Goal: Transaction & Acquisition: Purchase product/service

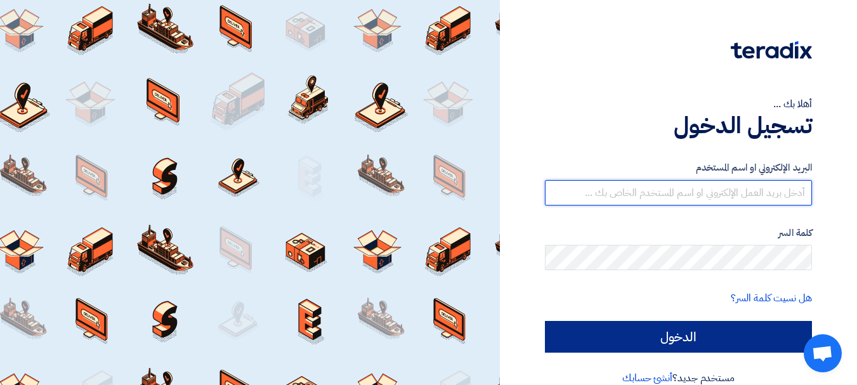
type input "[EMAIL_ADDRESS][DOMAIN_NAME]"
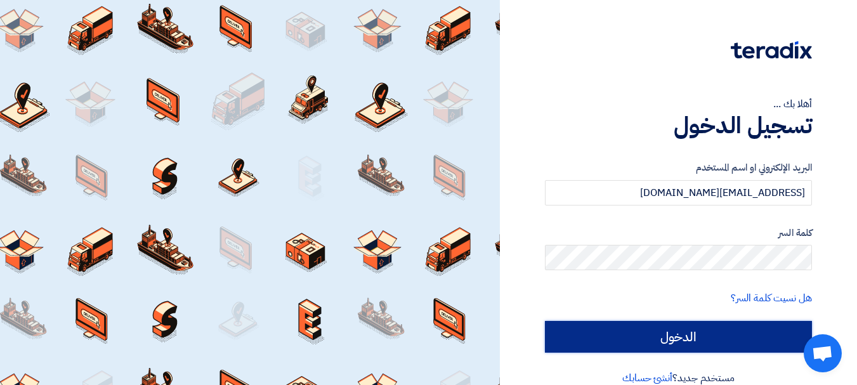
click at [647, 329] on input "الدخول" at bounding box center [678, 337] width 267 height 32
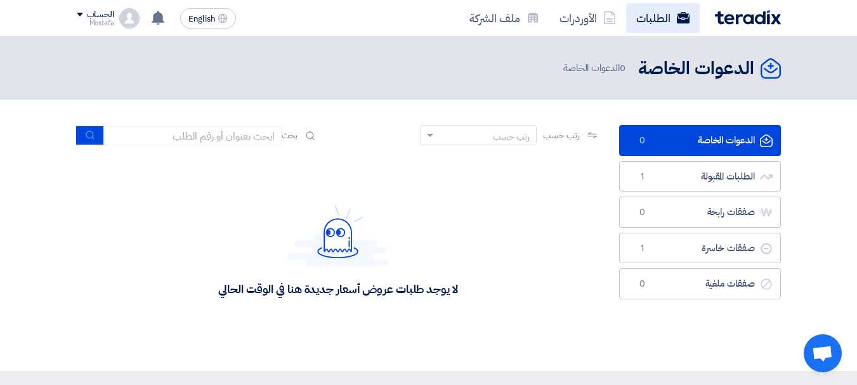
click at [665, 20] on link "الطلبات" at bounding box center [663, 18] width 74 height 30
click at [661, 18] on link "الطلبات" at bounding box center [663, 18] width 74 height 30
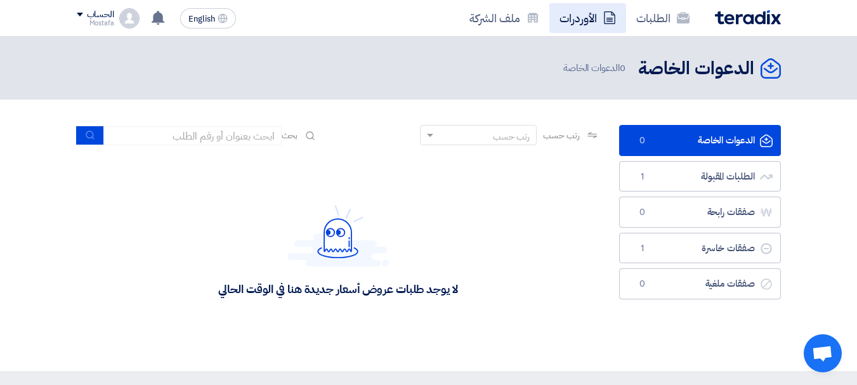
click at [587, 19] on link "الأوردرات" at bounding box center [587, 18] width 77 height 30
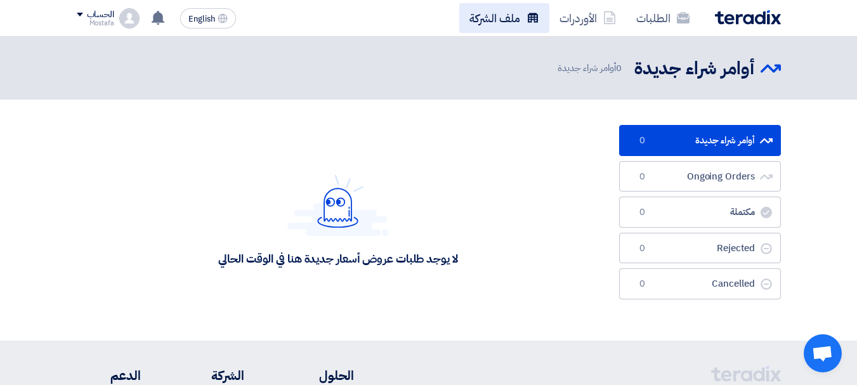
click at [513, 18] on link "ملف الشركة" at bounding box center [504, 18] width 90 height 30
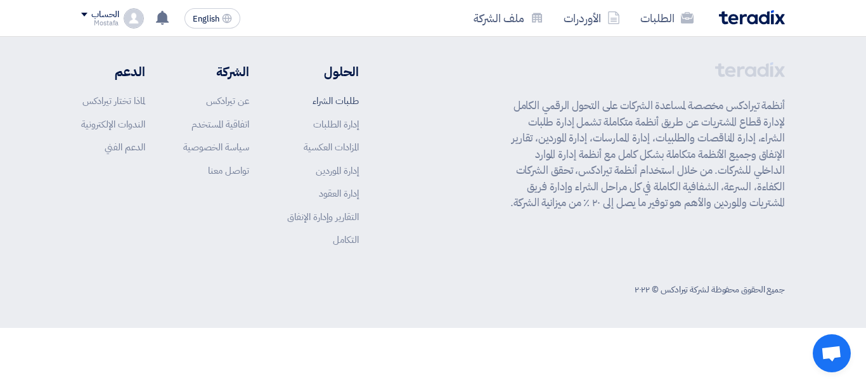
click at [335, 101] on link "طلبات الشراء" at bounding box center [336, 101] width 46 height 14
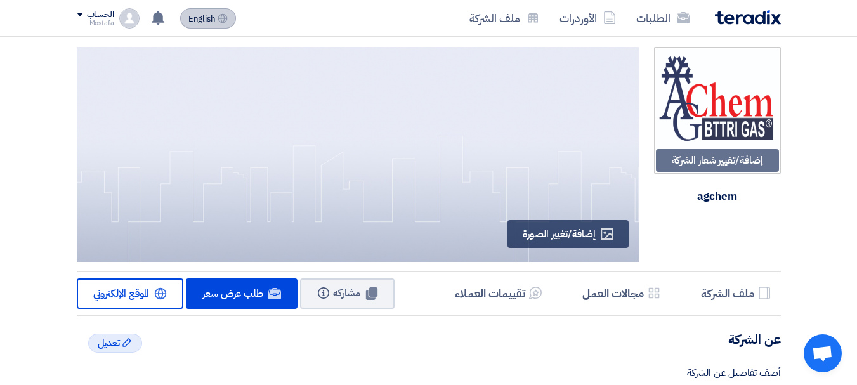
click at [212, 19] on span "English" at bounding box center [201, 19] width 27 height 9
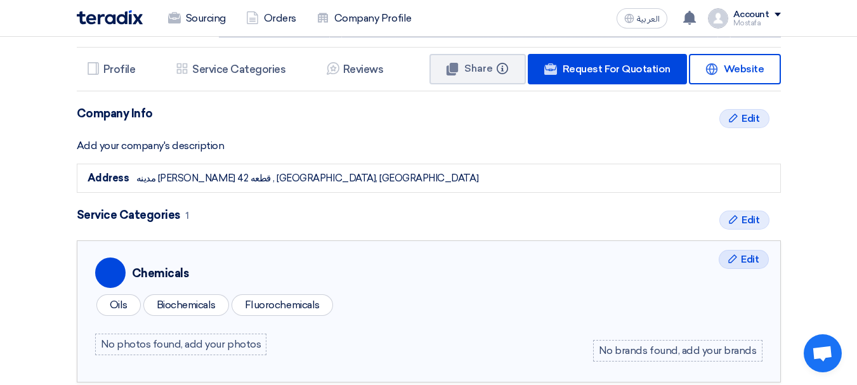
scroll to position [190, 0]
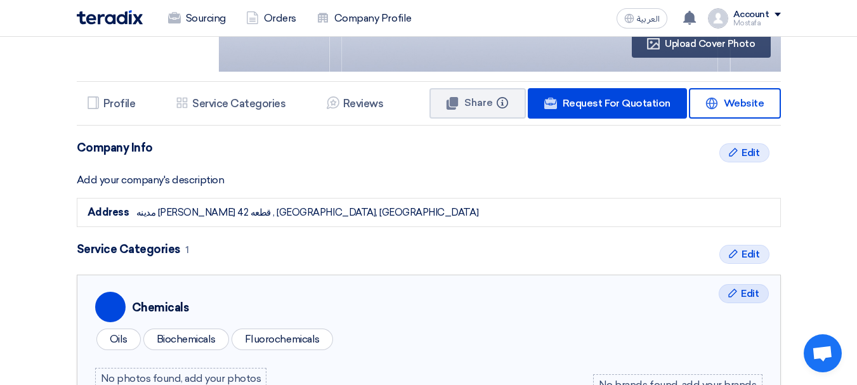
click at [232, 213] on div "مدينه [PERSON_NAME] قطعه 42 , [GEOGRAPHIC_DATA], [GEOGRAPHIC_DATA]" at bounding box center [307, 212] width 342 height 15
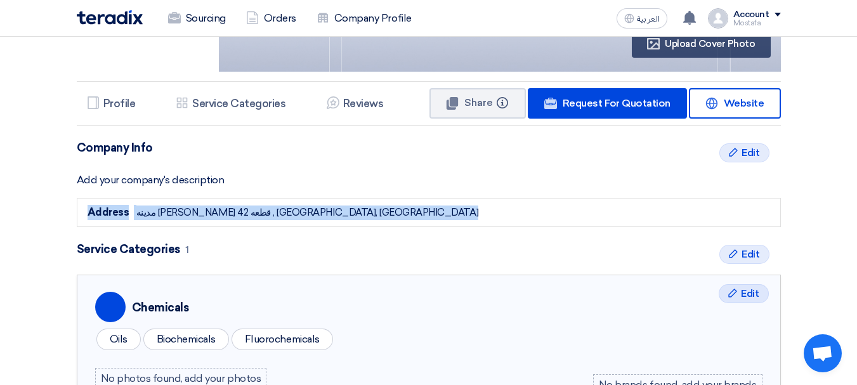
click at [232, 213] on div "مدينه [PERSON_NAME] قطعه 42 , [GEOGRAPHIC_DATA], [GEOGRAPHIC_DATA]" at bounding box center [307, 212] width 342 height 15
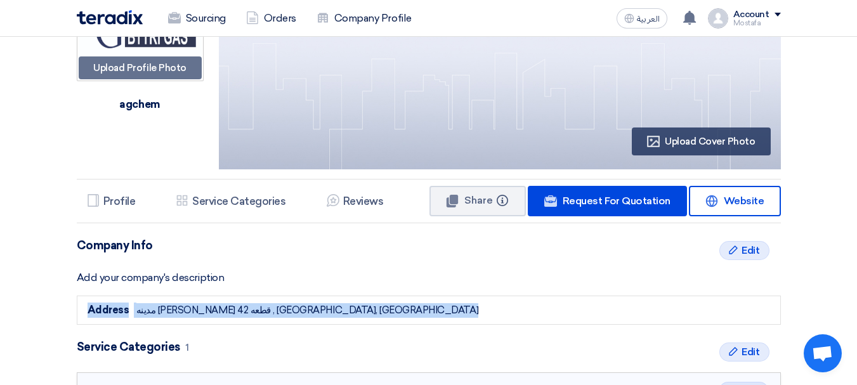
scroll to position [63, 0]
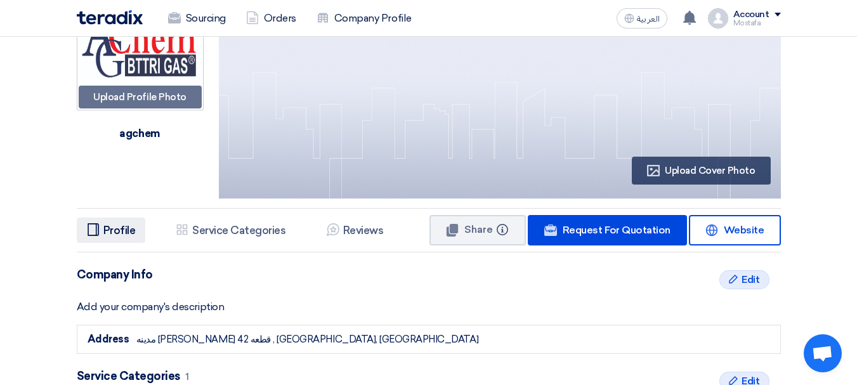
click at [132, 234] on h5 "Profile" at bounding box center [119, 230] width 32 height 13
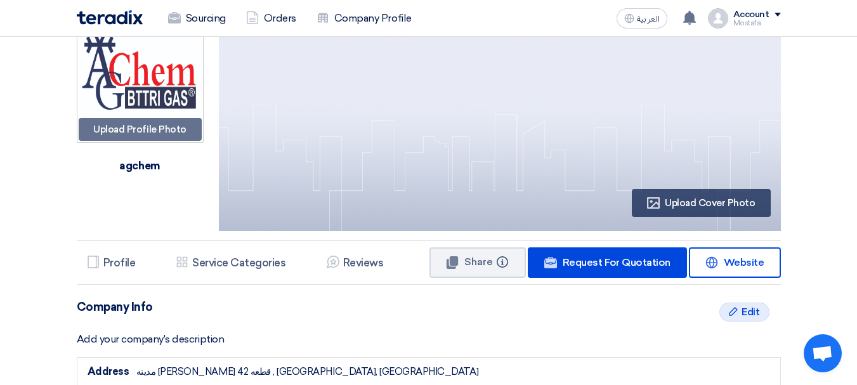
scroll to position [0, 0]
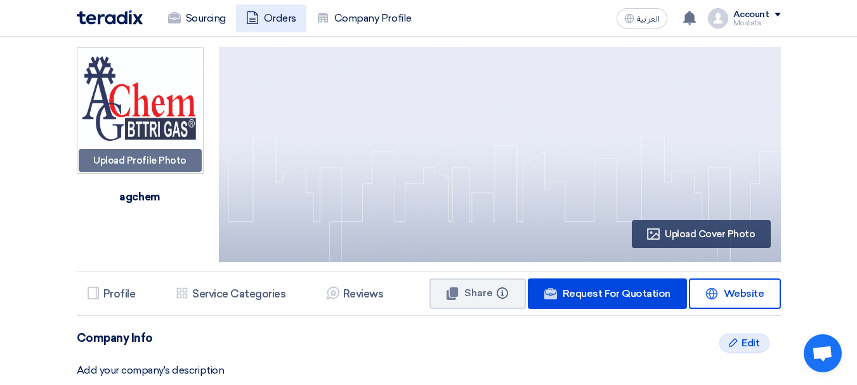
click at [293, 21] on link "Orders" at bounding box center [271, 18] width 70 height 28
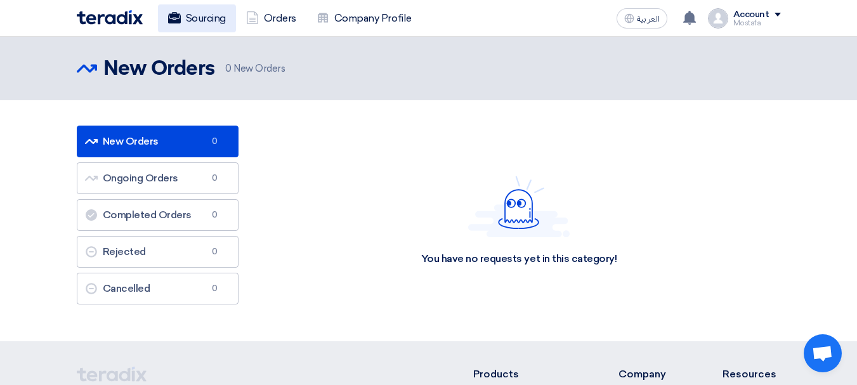
click at [209, 17] on link "Sourcing" at bounding box center [197, 18] width 78 height 28
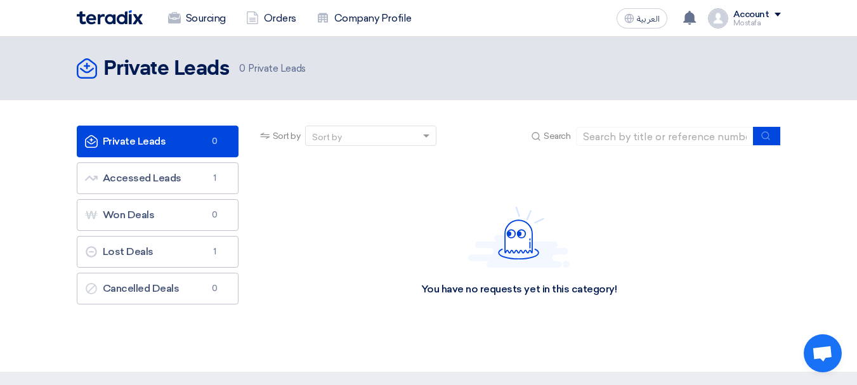
click at [115, 25] on div "Sourcing Orders Company Profile" at bounding box center [288, 18] width 422 height 28
click at [353, 139] on div "Sort by" at bounding box center [363, 136] width 114 height 16
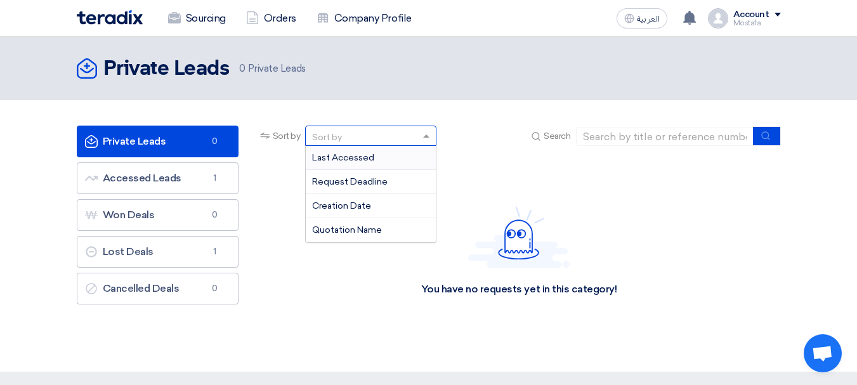
click at [571, 170] on div "You have no requests yet in this category!" at bounding box center [518, 251] width 523 height 190
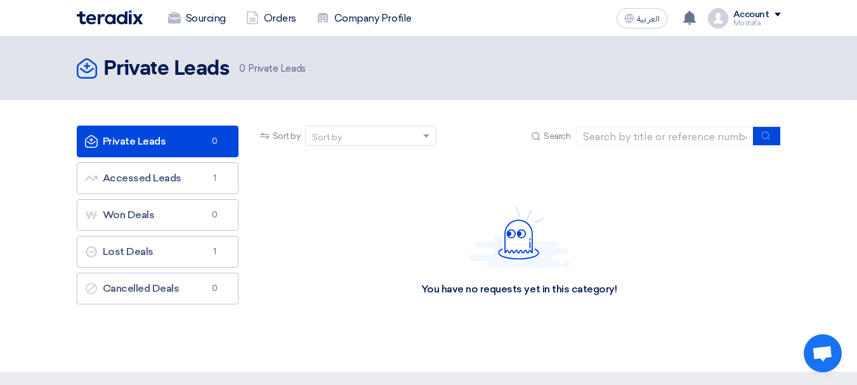
click at [777, 16] on div "Account" at bounding box center [757, 15] width 48 height 11
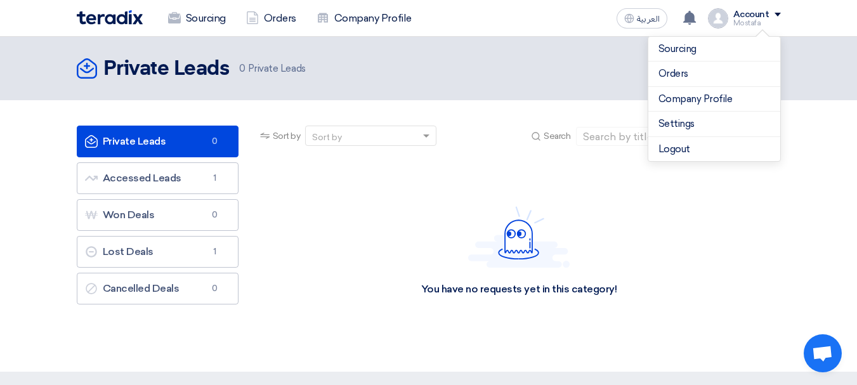
click at [576, 62] on div "Private Leads Private Leads 0 Private Leads" at bounding box center [429, 68] width 704 height 25
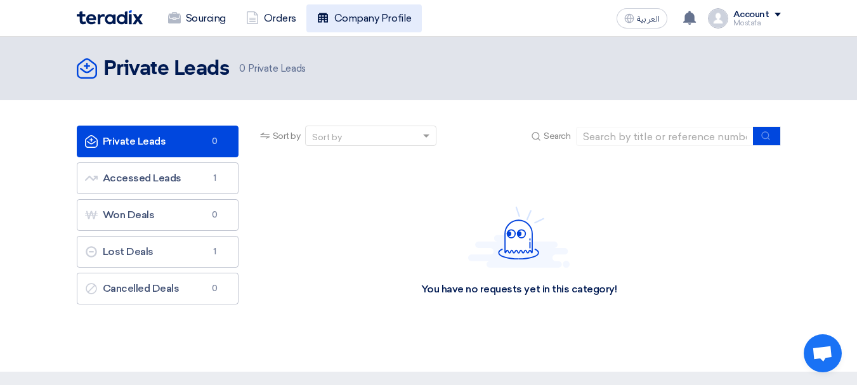
click at [351, 18] on link "Company Profile" at bounding box center [363, 18] width 115 height 28
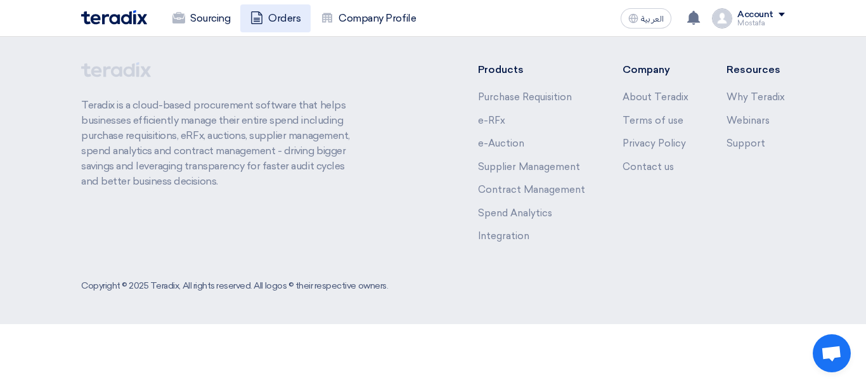
click at [293, 18] on link "Orders" at bounding box center [275, 18] width 70 height 28
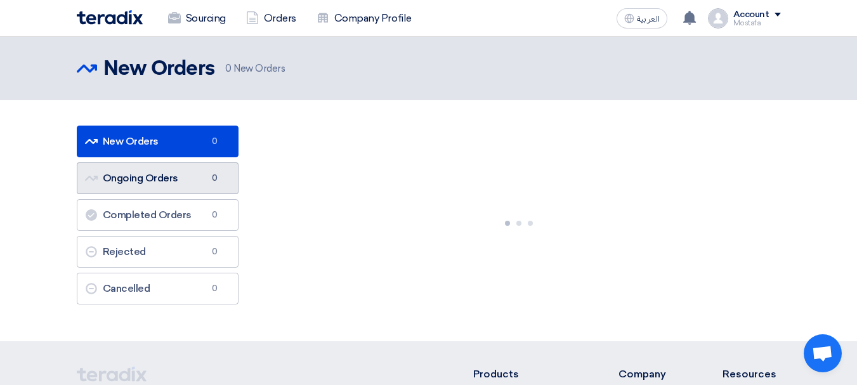
click at [193, 176] on link "Ongoing Orders Ongoing Orders 0" at bounding box center [158, 178] width 162 height 32
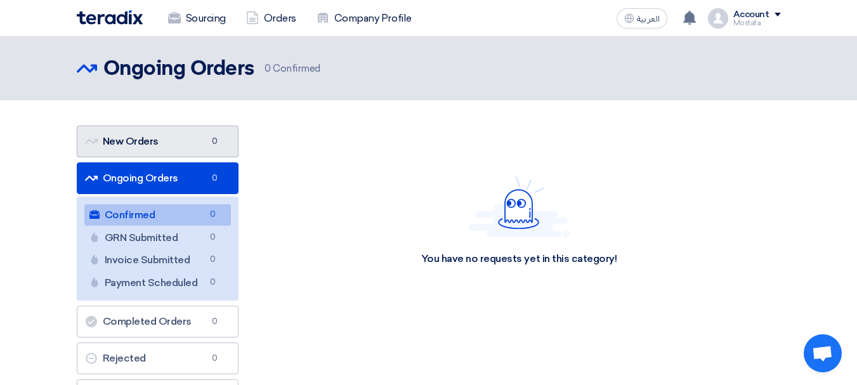
click at [185, 152] on link "New Orders New Orders 0" at bounding box center [158, 142] width 162 height 32
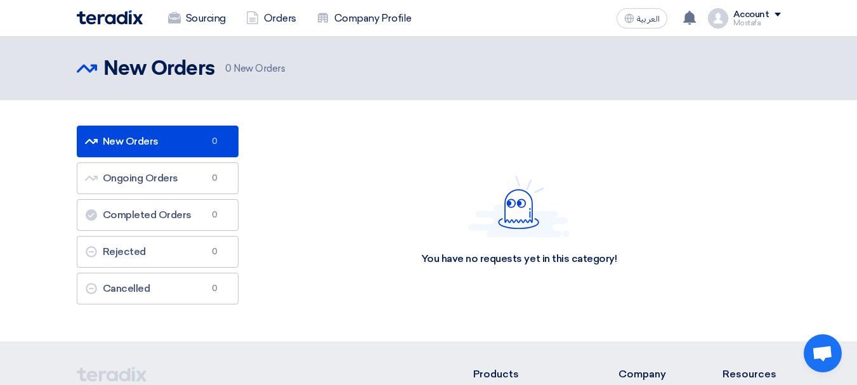
click at [131, 17] on img at bounding box center [110, 17] width 66 height 15
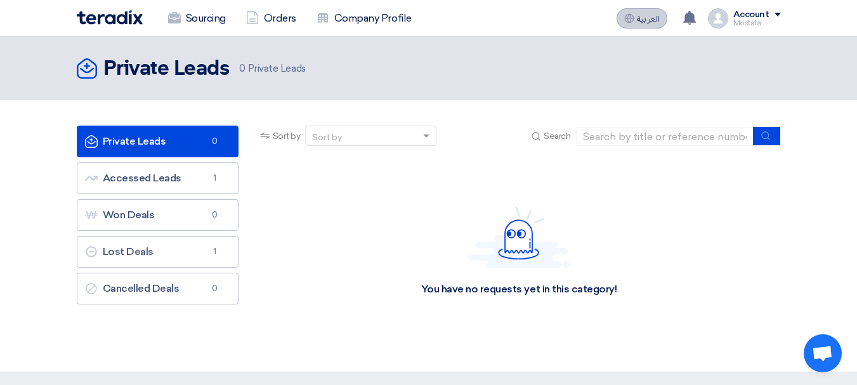
click at [650, 11] on button "العربية ع" at bounding box center [641, 18] width 51 height 20
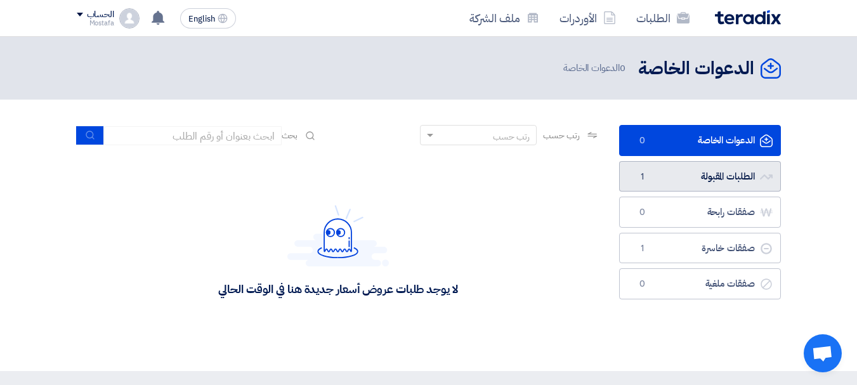
click at [711, 174] on link "الطلبات المقبولة الطلبات المقبولة 1" at bounding box center [700, 176] width 162 height 31
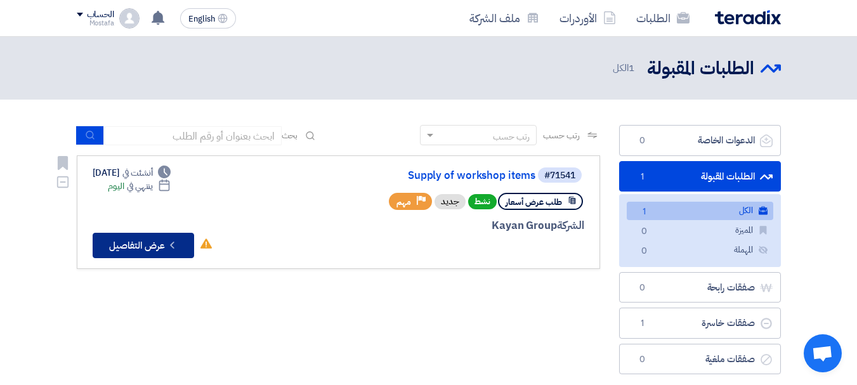
click at [152, 247] on button "Check details عرض التفاصيل" at bounding box center [143, 245] width 101 height 25
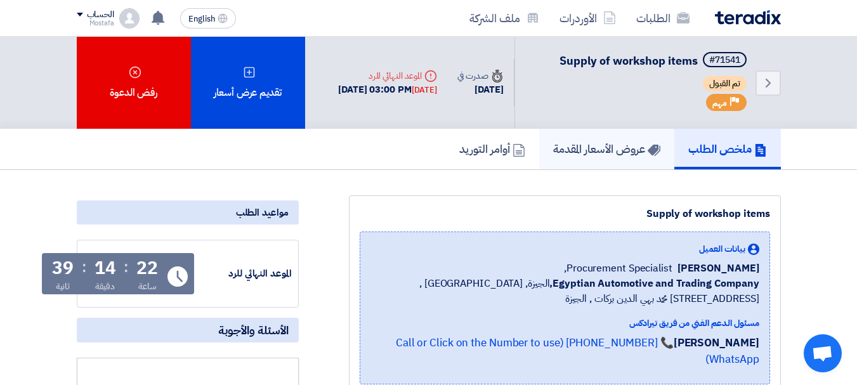
click at [604, 153] on h5 "عروض الأسعار المقدمة" at bounding box center [606, 148] width 107 height 15
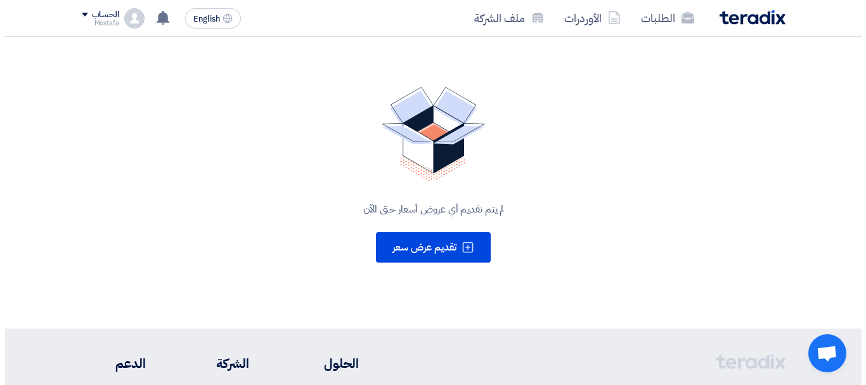
scroll to position [127, 0]
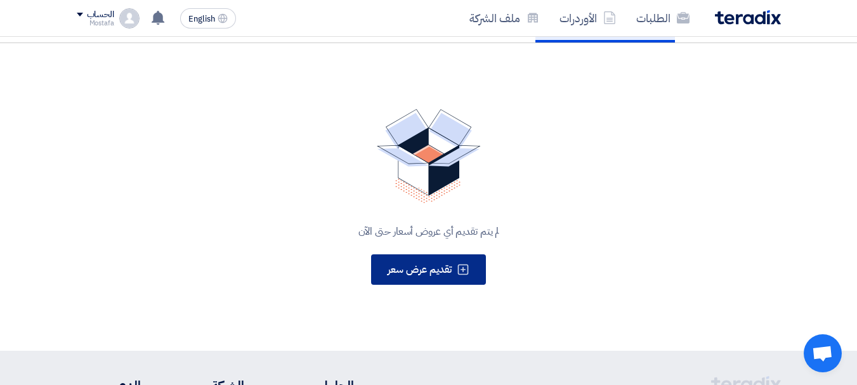
click at [446, 264] on span "تقديم عرض سعر" at bounding box center [419, 269] width 64 height 15
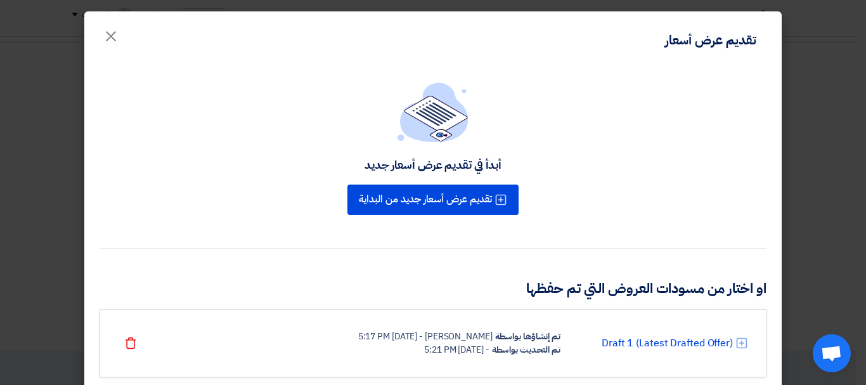
scroll to position [36, 0]
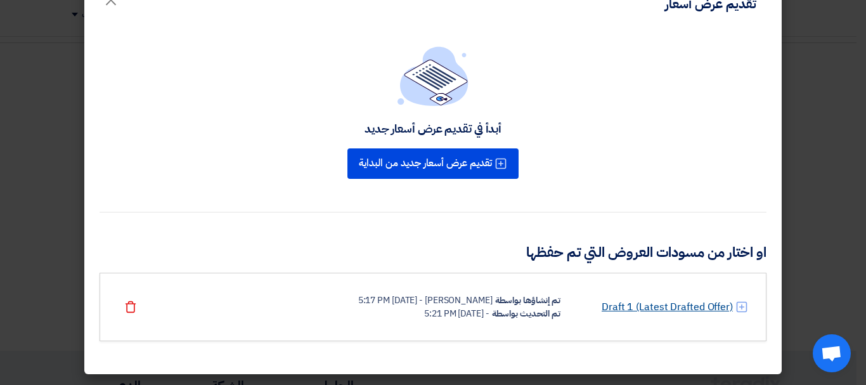
click at [661, 302] on link "Draft 1 (Latest Drafted Offer)" at bounding box center [667, 306] width 131 height 15
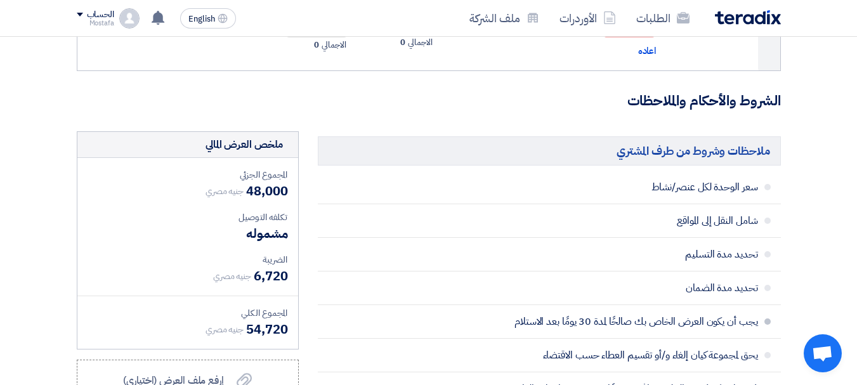
scroll to position [824, 0]
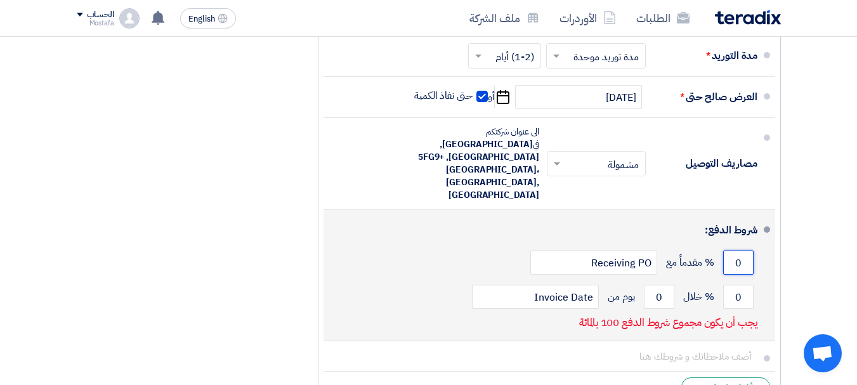
click at [735, 251] on input "0" at bounding box center [738, 262] width 30 height 24
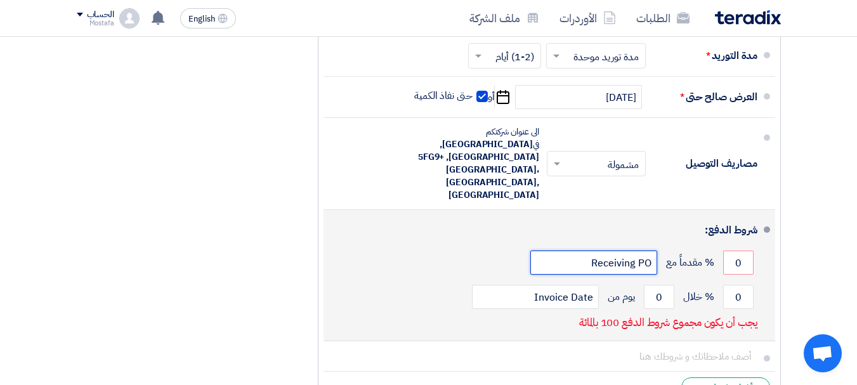
click at [599, 254] on input "Receiving PO" at bounding box center [593, 262] width 127 height 24
click at [410, 281] on div "0 % خلال 0 يوم من Invoice Date" at bounding box center [546, 297] width 424 height 34
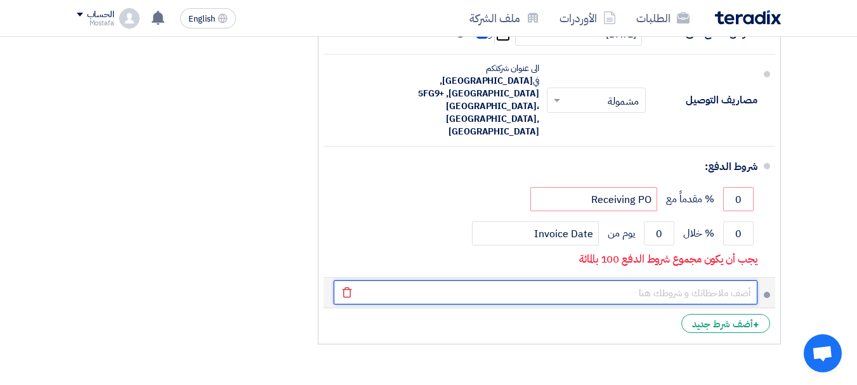
click at [658, 285] on input "text" at bounding box center [546, 292] width 424 height 24
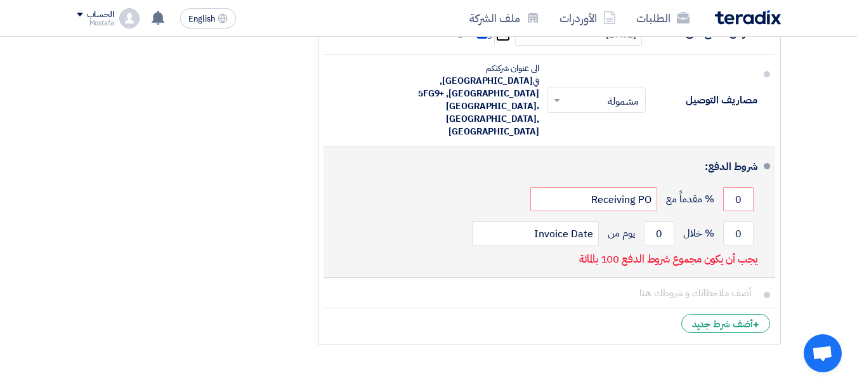
click at [507, 241] on div "شروط الدفع: 0 % مقدماً مع Receiving PO 0 % خلال 0" at bounding box center [546, 212] width 424 height 120
click at [659, 223] on input "0" at bounding box center [659, 233] width 30 height 24
click at [730, 221] on input "0" at bounding box center [738, 233] width 30 height 24
click at [736, 221] on input "0" at bounding box center [738, 233] width 30 height 24
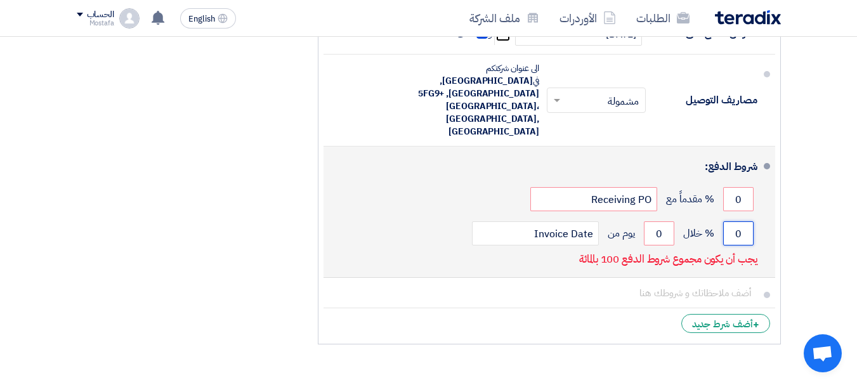
click at [736, 221] on input "0" at bounding box center [738, 233] width 30 height 24
click at [706, 227] on span "% خلال" at bounding box center [698, 233] width 31 height 13
click at [734, 221] on input "0" at bounding box center [738, 233] width 30 height 24
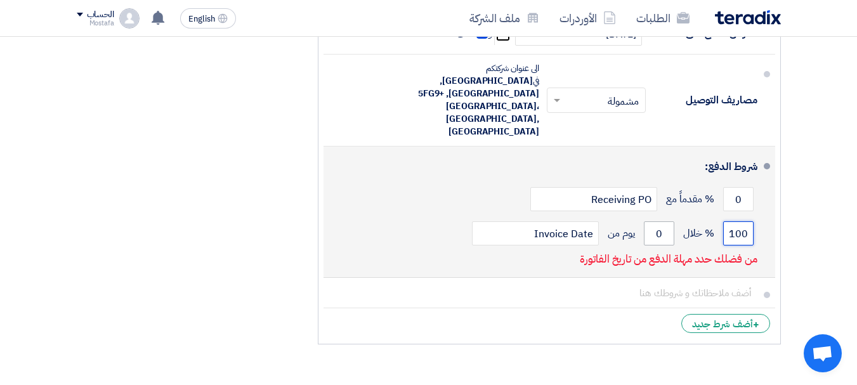
type input "100"
click at [660, 221] on input "0" at bounding box center [659, 233] width 30 height 24
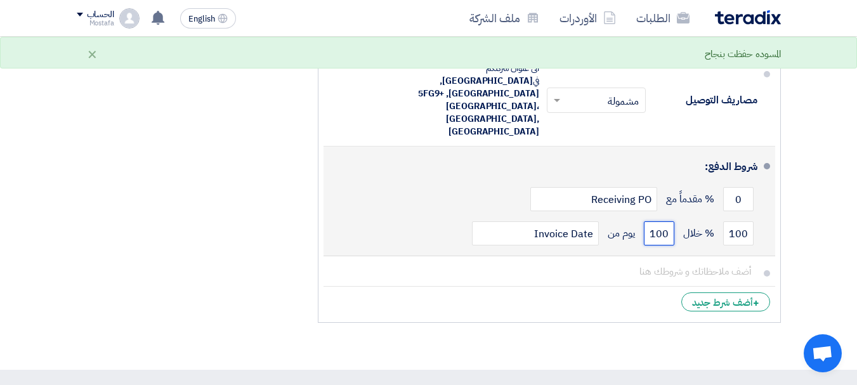
click at [660, 221] on input "100" at bounding box center [659, 233] width 30 height 24
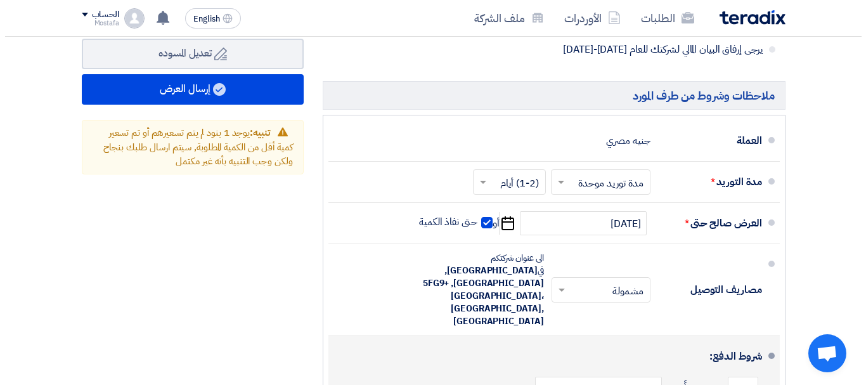
scroll to position [698, 0]
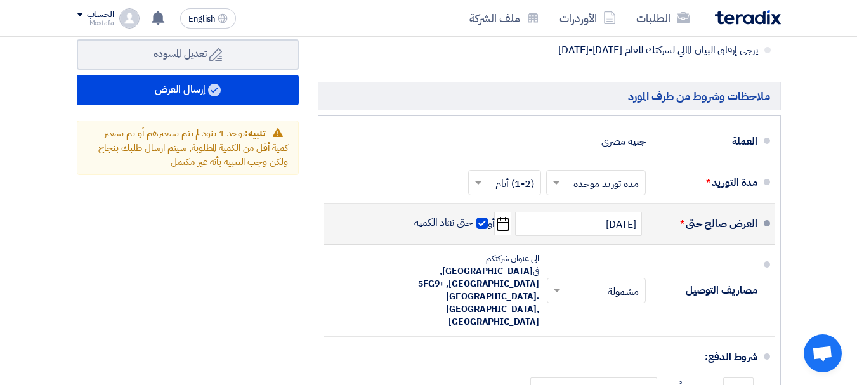
type input "30"
click at [507, 235] on icon "Pick a date" at bounding box center [502, 223] width 17 height 23
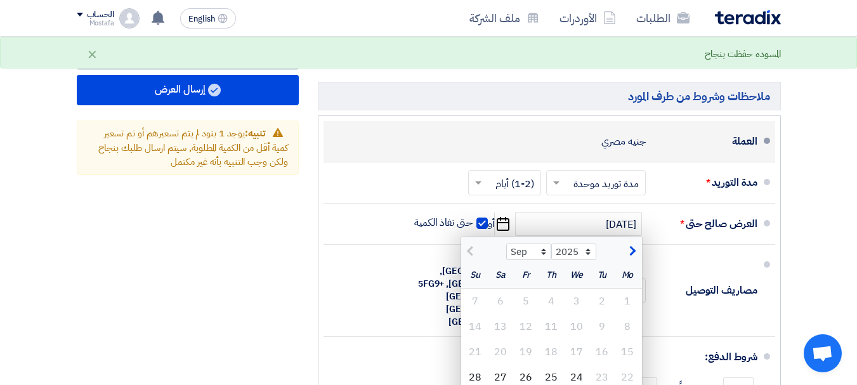
click at [425, 157] on div "العملة جنيه مصري" at bounding box center [546, 141] width 424 height 30
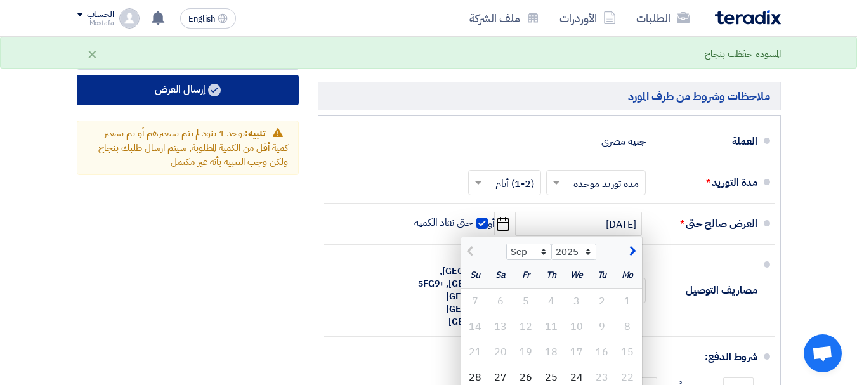
click at [190, 105] on button "إرسال العرض" at bounding box center [188, 90] width 222 height 30
